Goal: Find specific page/section: Find specific page/section

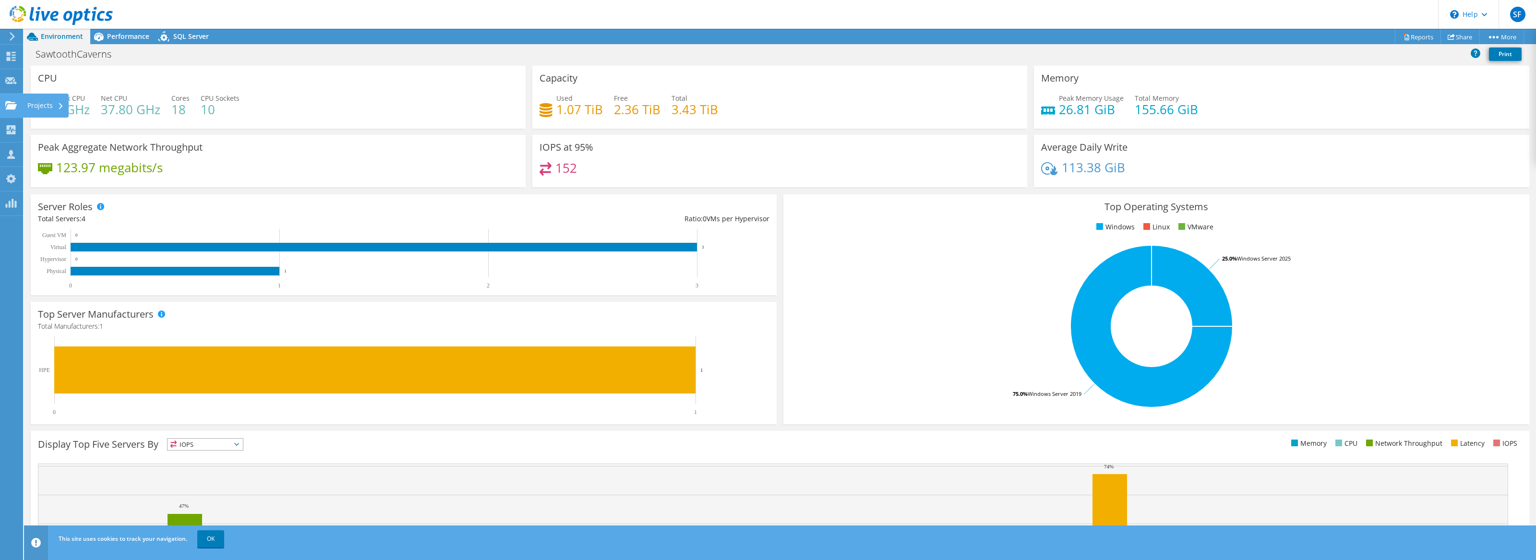
click at [12, 107] on use at bounding box center [11, 105] width 12 height 8
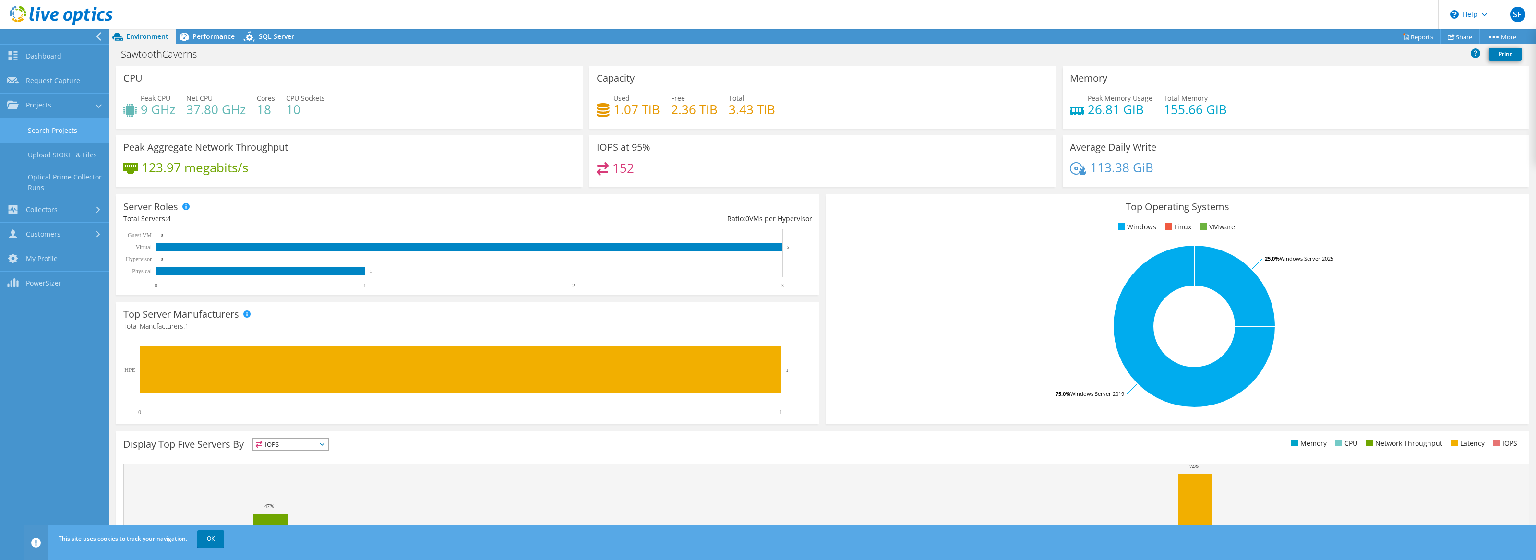
click at [71, 135] on link "Search Projects" at bounding box center [54, 130] width 109 height 24
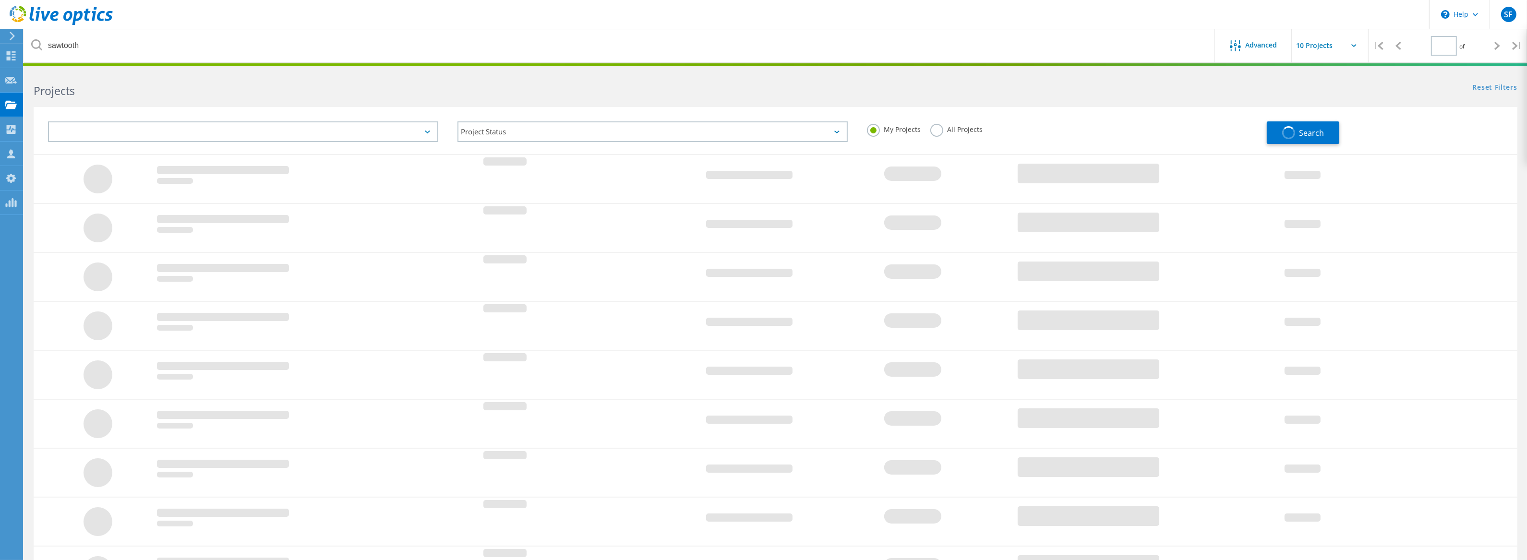
type input "1"
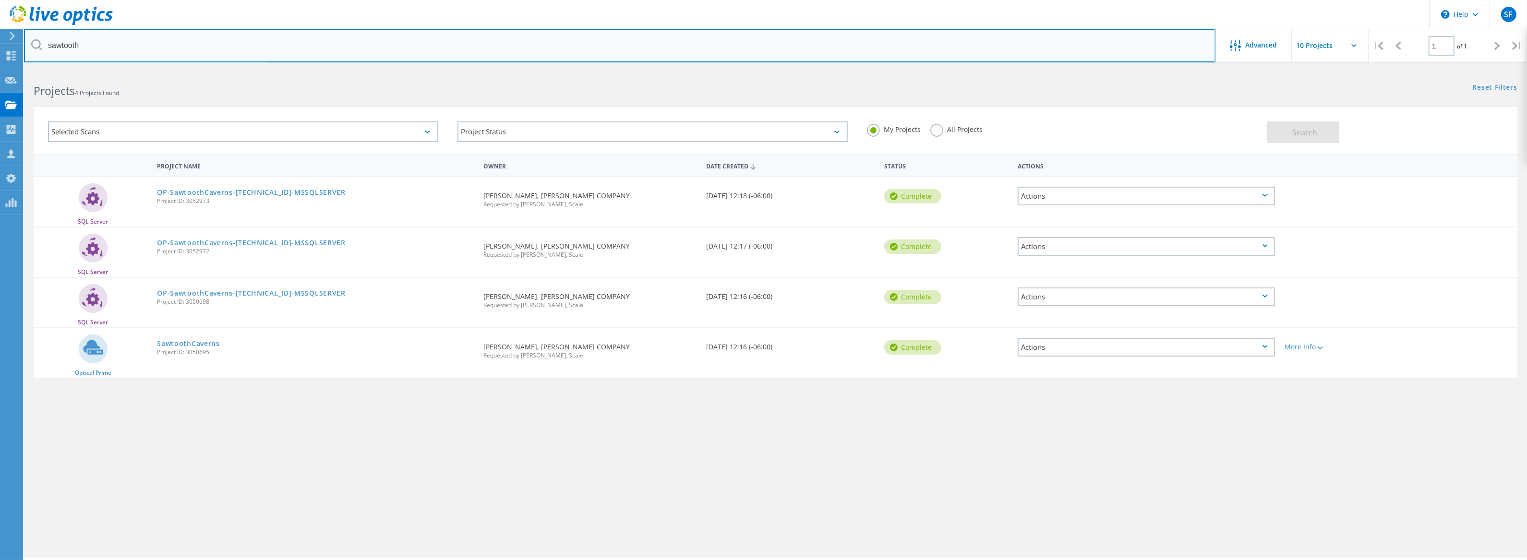
drag, startPoint x: 61, startPoint y: 41, endPoint x: 5, endPoint y: 30, distance: 57.2
click at [5, 70] on div "\n Help Explore Helpful Articles Contact Support SF OEM Team Member Steve Foley…" at bounding box center [763, 328] width 1527 height 517
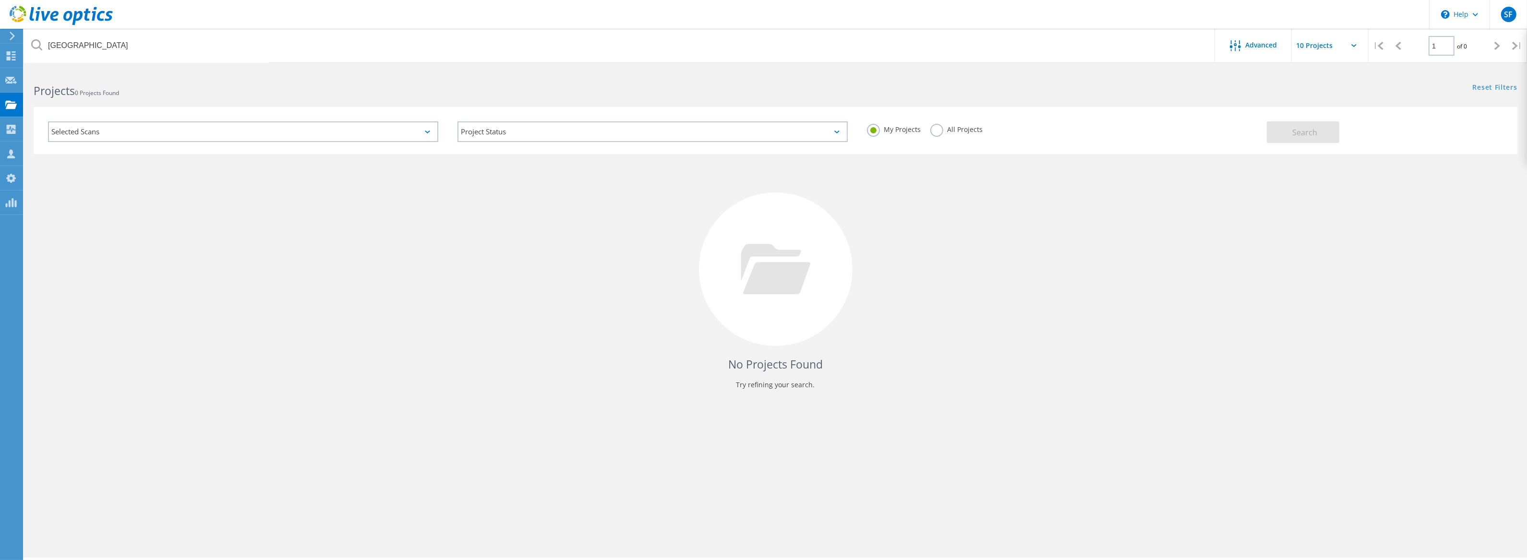
click at [937, 131] on label "All Projects" at bounding box center [956, 128] width 52 height 9
click at [0, 0] on input "All Projects" at bounding box center [0, 0] width 0 height 0
click at [1289, 135] on button "Search" at bounding box center [1303, 132] width 72 height 22
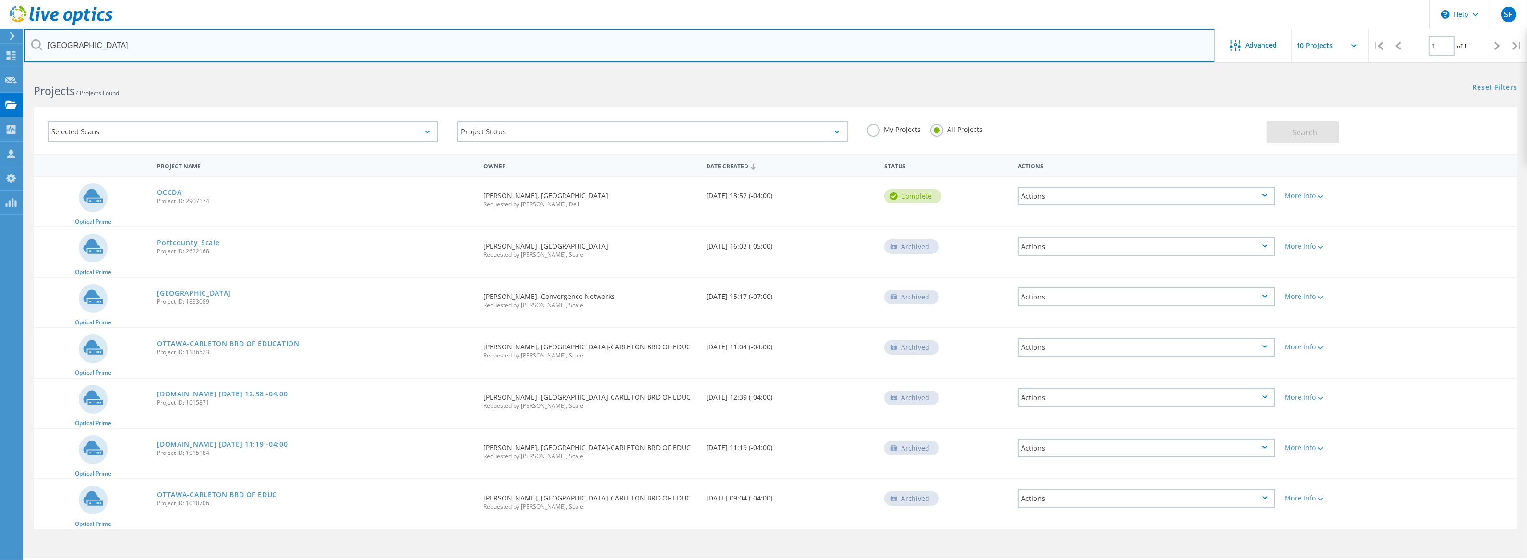
drag, startPoint x: 185, startPoint y: 53, endPoint x: 31, endPoint y: 34, distance: 154.8
click at [31, 34] on input "ottawa" at bounding box center [619, 46] width 1191 height 34
type input "3046241"
